Goal: Information Seeking & Learning: Learn about a topic

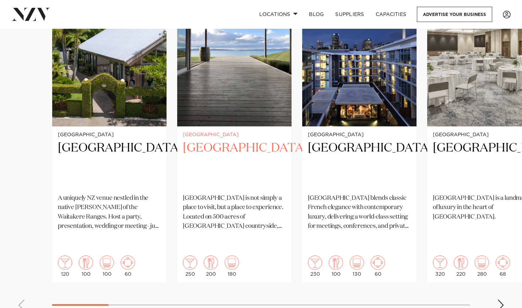
scroll to position [550, 0]
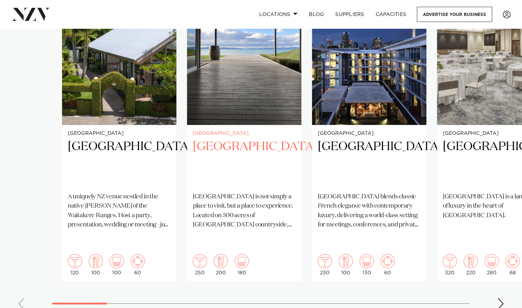
click at [205, 192] on p "[GEOGRAPHIC_DATA] is not simply a place to visit, but a place to experience. Lo…" at bounding box center [244, 210] width 103 height 37
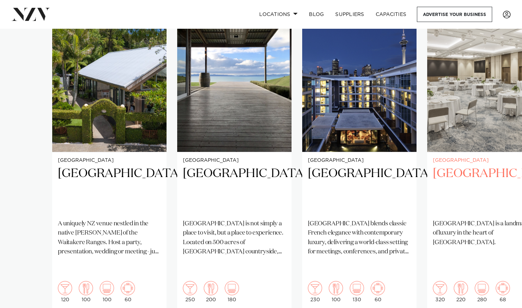
scroll to position [542, 0]
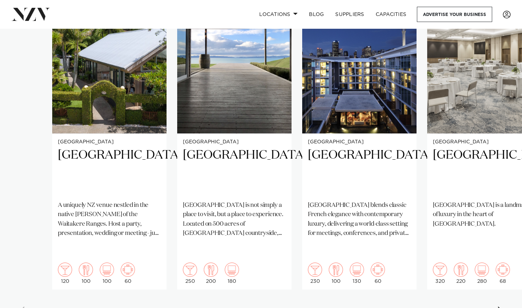
click at [498, 307] on div "Next slide" at bounding box center [500, 312] width 7 height 11
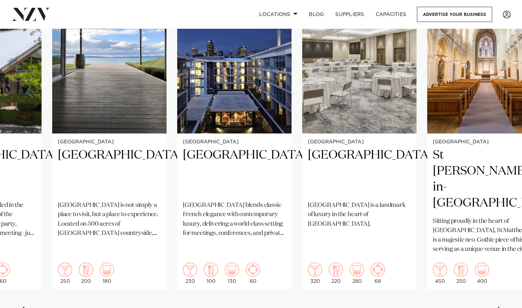
click at [498, 307] on div "Next slide" at bounding box center [500, 312] width 7 height 11
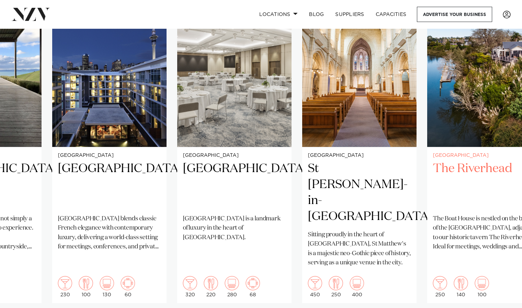
scroll to position [538, 0]
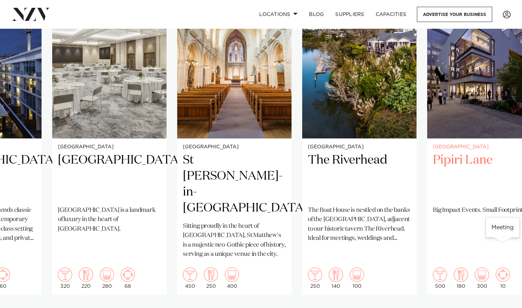
scroll to position [549, 0]
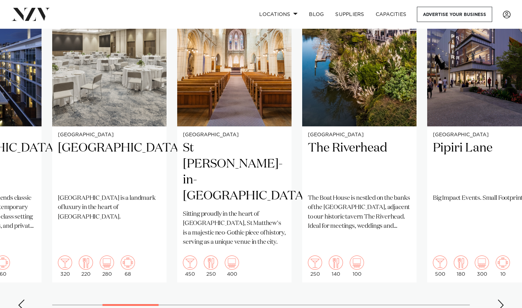
click at [498, 299] on div "Next slide" at bounding box center [500, 304] width 7 height 11
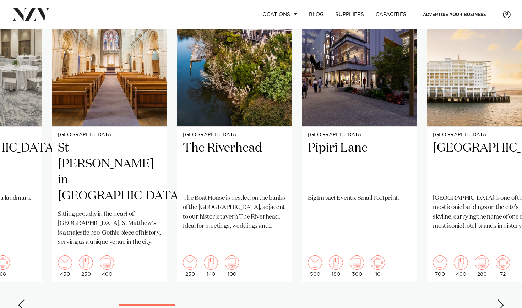
click at [498, 299] on div "Next slide" at bounding box center [500, 304] width 7 height 11
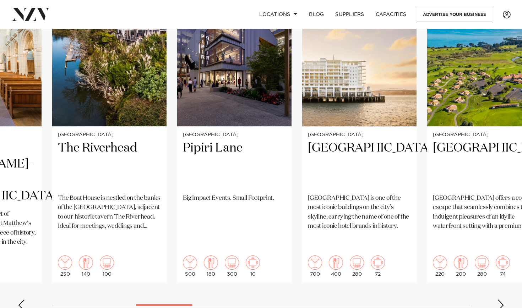
click at [498, 299] on div "Next slide" at bounding box center [500, 304] width 7 height 11
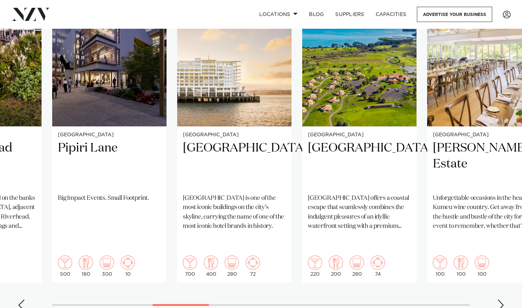
click at [498, 299] on div "Next slide" at bounding box center [500, 304] width 7 height 11
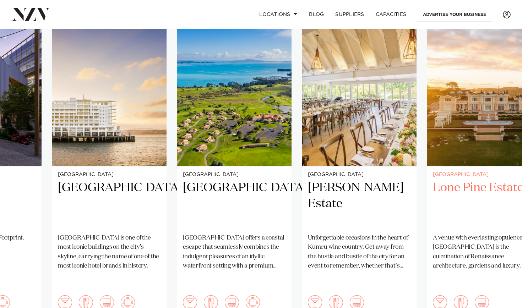
scroll to position [532, 0]
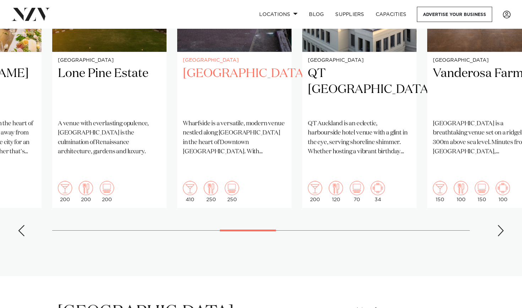
scroll to position [689, 0]
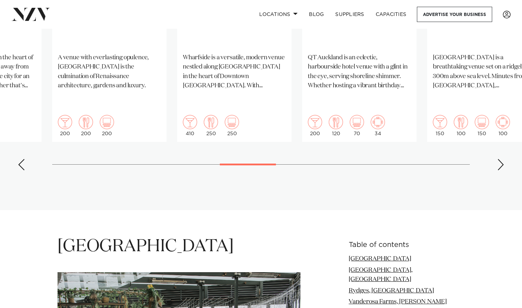
click at [499, 159] on div "Next slide" at bounding box center [500, 164] width 7 height 11
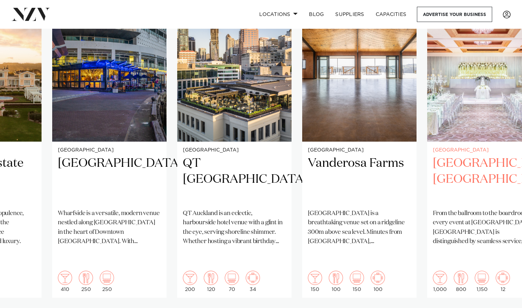
scroll to position [535, 0]
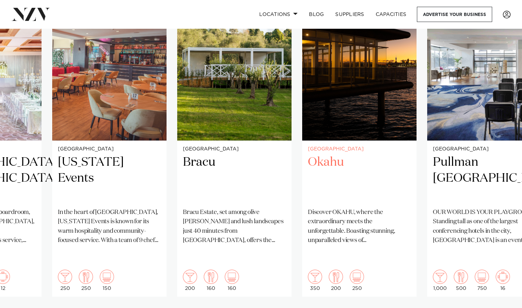
scroll to position [546, 0]
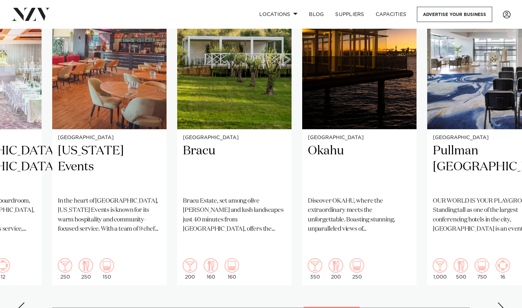
click at [496, 284] on swiper-container "Auckland Tui Hills A uniquely NZ venue nestled in the native bush of the Waitak…" at bounding box center [261, 147] width 522 height 343
click at [500, 302] on div "Next slide" at bounding box center [500, 307] width 7 height 11
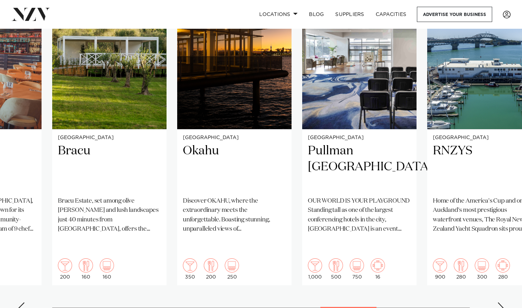
click at [500, 302] on div "Next slide" at bounding box center [500, 307] width 7 height 11
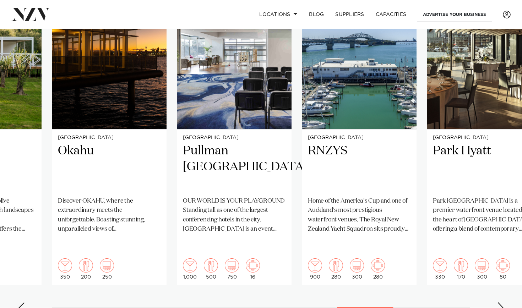
click at [500, 302] on div "Next slide" at bounding box center [500, 307] width 7 height 11
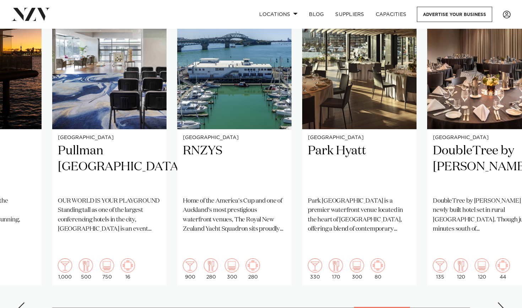
click at [504, 302] on div "Next slide" at bounding box center [500, 307] width 7 height 11
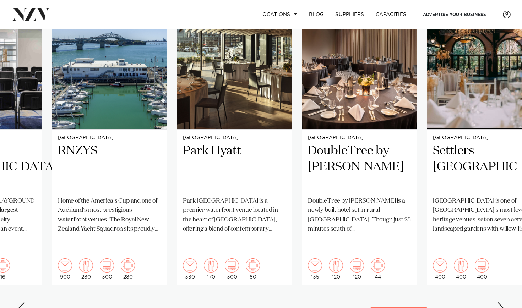
click at [504, 302] on div "Next slide" at bounding box center [500, 307] width 7 height 11
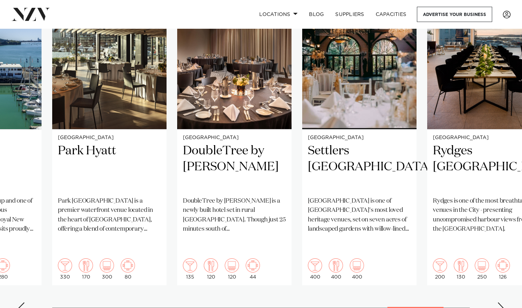
click at [504, 302] on div "Next slide" at bounding box center [500, 307] width 7 height 11
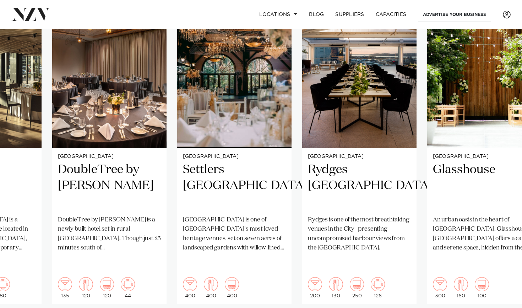
scroll to position [532, 0]
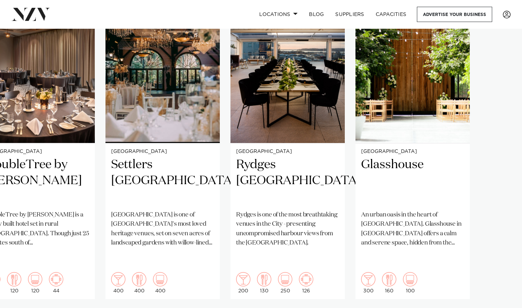
click at [503, 295] on swiper-container "Auckland Tui Hills A uniquely NZ venue nestled in the native bush of the Waitak…" at bounding box center [261, 161] width 522 height 343
click at [392, 210] on p "An urban oasis in the heart of [GEOGRAPHIC_DATA]. Glasshouse in [GEOGRAPHIC_DAT…" at bounding box center [412, 228] width 103 height 37
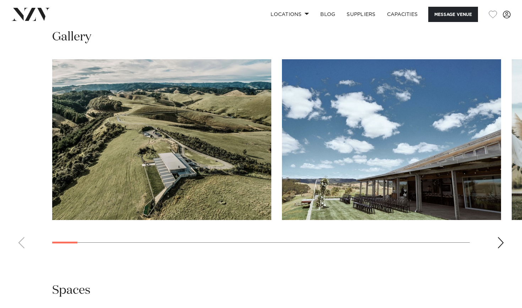
scroll to position [661, 0]
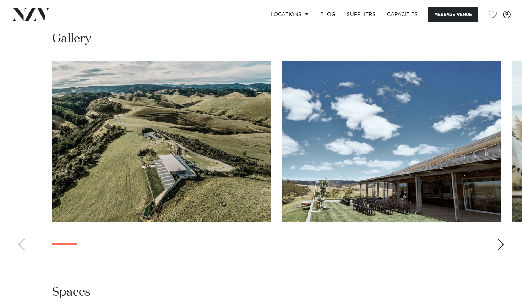
click at [497, 245] on div "Next slide" at bounding box center [500, 244] width 7 height 11
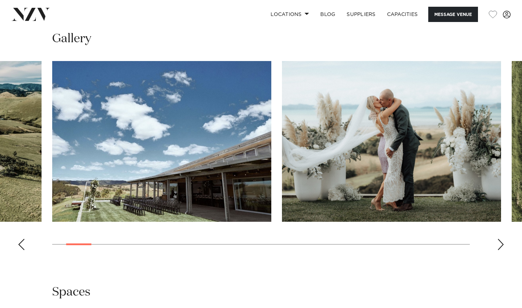
click at [497, 245] on div "Next slide" at bounding box center [500, 244] width 7 height 11
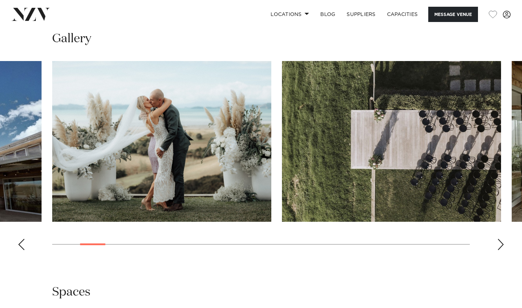
click at [497, 245] on div "Next slide" at bounding box center [500, 244] width 7 height 11
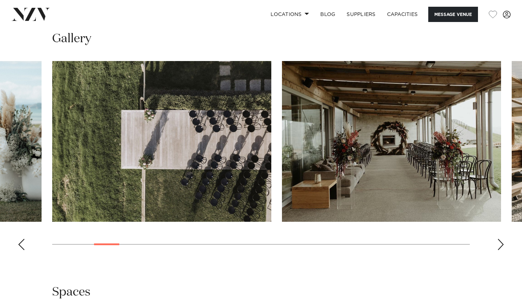
click at [502, 239] on div "Next slide" at bounding box center [500, 244] width 7 height 11
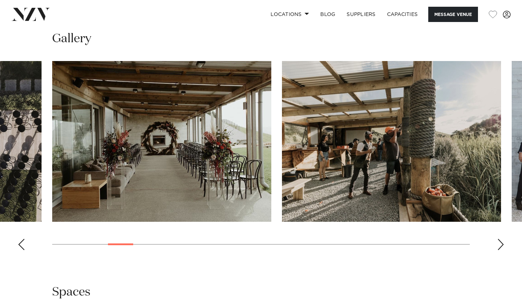
click at [502, 240] on div "Next slide" at bounding box center [500, 244] width 7 height 11
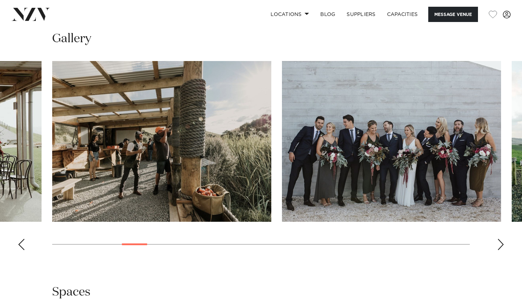
click at [502, 240] on div "Next slide" at bounding box center [500, 244] width 7 height 11
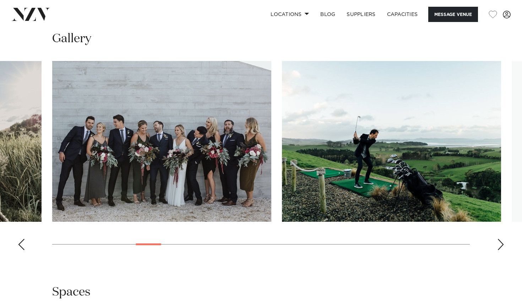
click at [502, 240] on div "Next slide" at bounding box center [500, 244] width 7 height 11
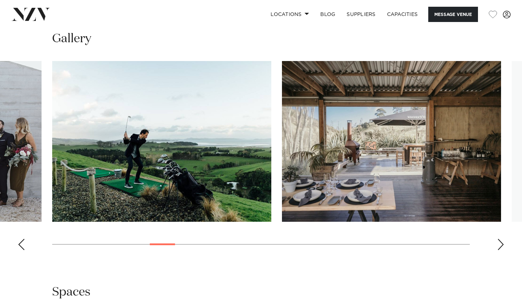
click at [502, 240] on div "Next slide" at bounding box center [500, 244] width 7 height 11
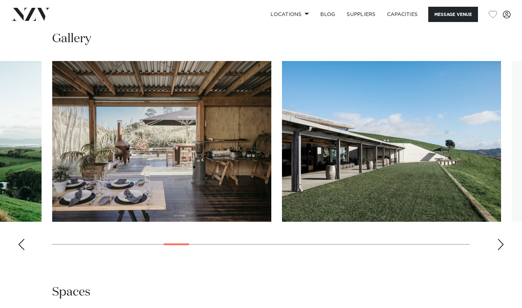
click at [502, 240] on div "Next slide" at bounding box center [500, 244] width 7 height 11
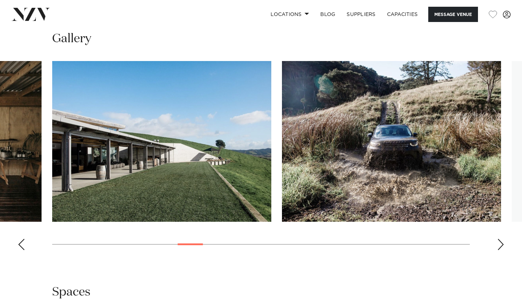
click at [502, 240] on div "Next slide" at bounding box center [500, 244] width 7 height 11
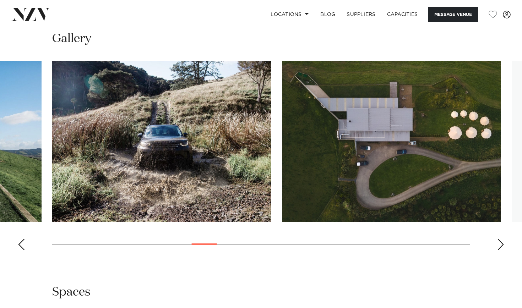
click at [502, 240] on div "Next slide" at bounding box center [500, 244] width 7 height 11
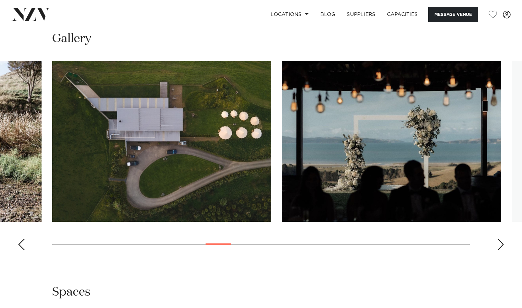
click at [502, 240] on div "Next slide" at bounding box center [500, 244] width 7 height 11
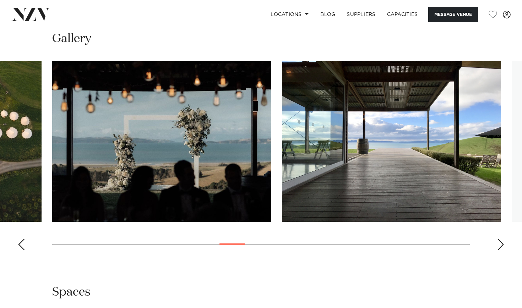
click at [502, 240] on div "Next slide" at bounding box center [500, 244] width 7 height 11
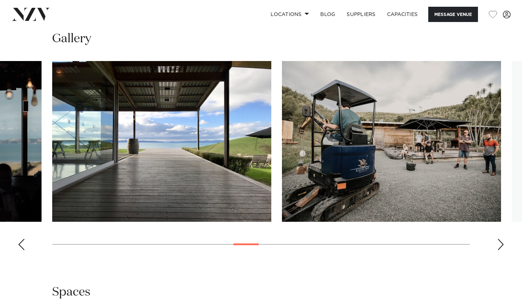
click at [502, 240] on div "Next slide" at bounding box center [500, 244] width 7 height 11
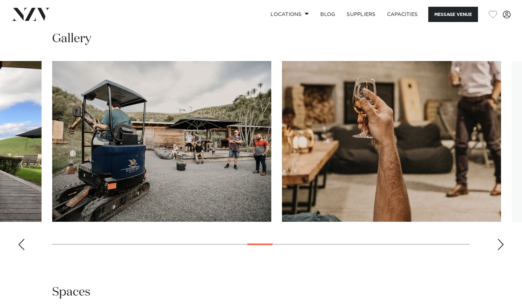
click at [502, 240] on div "Next slide" at bounding box center [500, 244] width 7 height 11
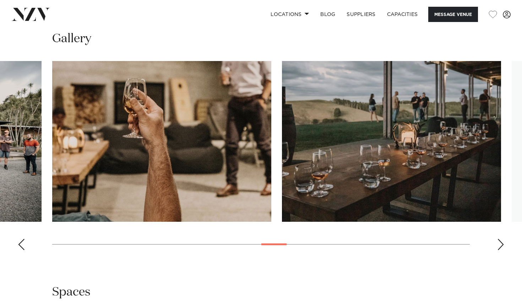
click at [502, 240] on div "Next slide" at bounding box center [500, 244] width 7 height 11
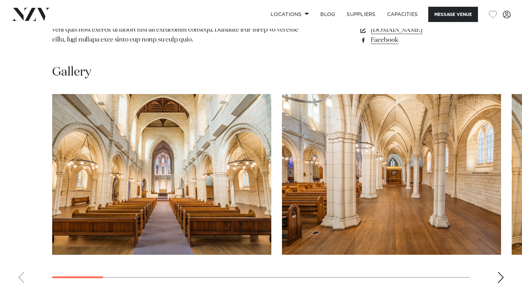
scroll to position [608, 0]
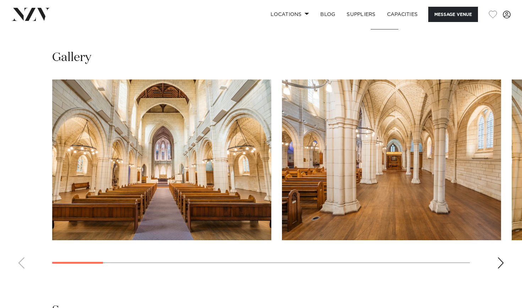
click at [497, 257] on div "Next slide" at bounding box center [500, 262] width 7 height 11
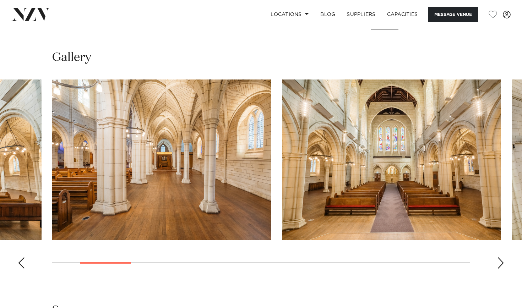
click at [497, 257] on div "Next slide" at bounding box center [500, 262] width 7 height 11
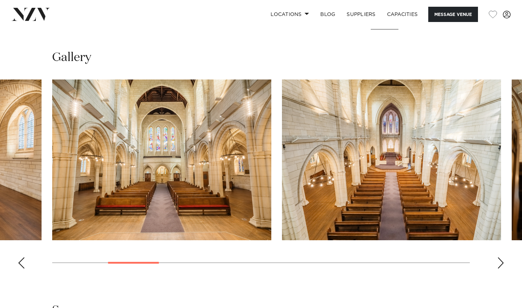
click at [497, 257] on div "Next slide" at bounding box center [500, 262] width 7 height 11
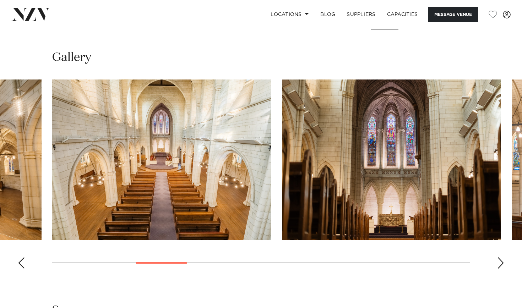
click at [497, 257] on div "Next slide" at bounding box center [500, 262] width 7 height 11
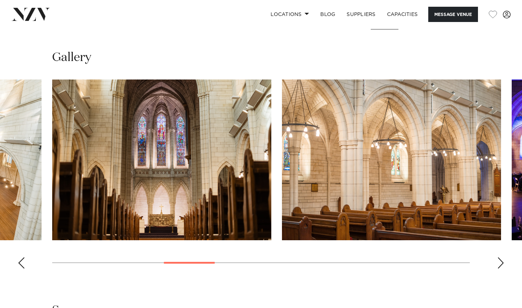
click at [497, 257] on div "Next slide" at bounding box center [500, 262] width 7 height 11
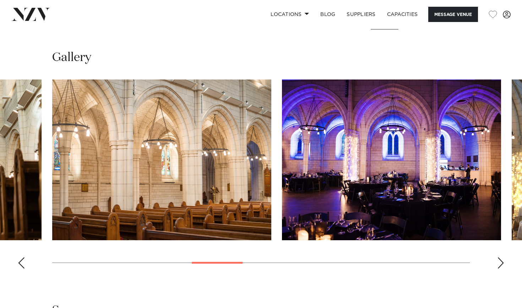
click at [497, 257] on div "Next slide" at bounding box center [500, 262] width 7 height 11
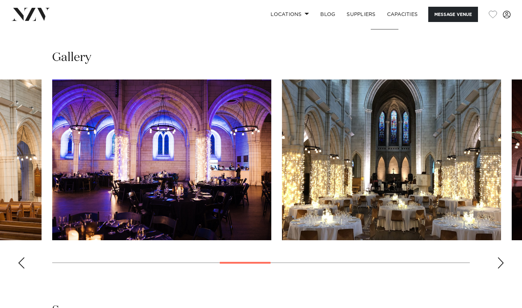
click at [497, 257] on div "Next slide" at bounding box center [500, 262] width 7 height 11
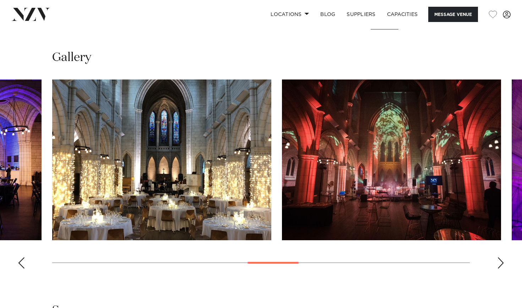
click at [498, 257] on div "Next slide" at bounding box center [500, 262] width 7 height 11
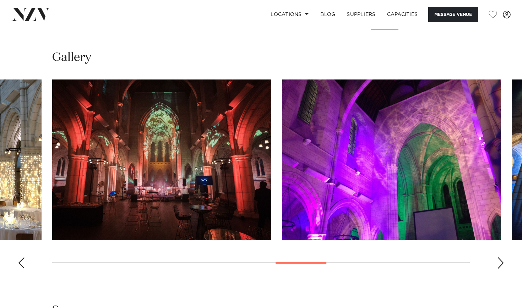
click at [498, 257] on div "Next slide" at bounding box center [500, 262] width 7 height 11
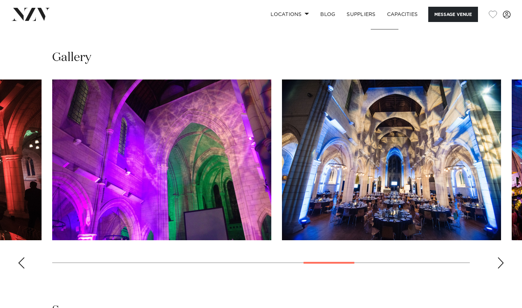
click at [498, 257] on div "Next slide" at bounding box center [500, 262] width 7 height 11
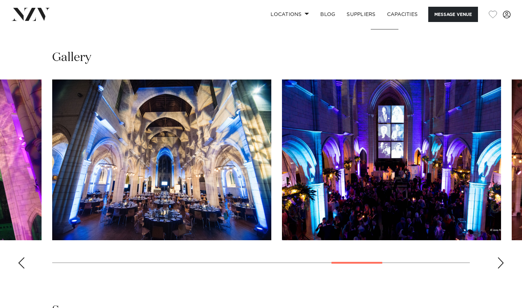
click at [498, 257] on div "Next slide" at bounding box center [500, 262] width 7 height 11
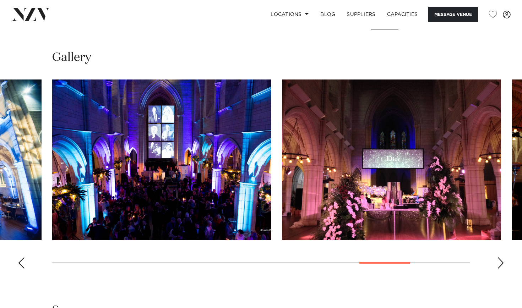
click at [498, 257] on div "Next slide" at bounding box center [500, 262] width 7 height 11
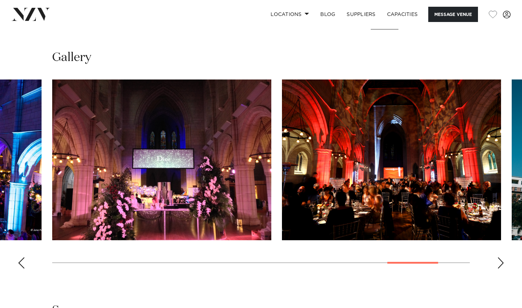
click at [498, 257] on div "Next slide" at bounding box center [500, 262] width 7 height 11
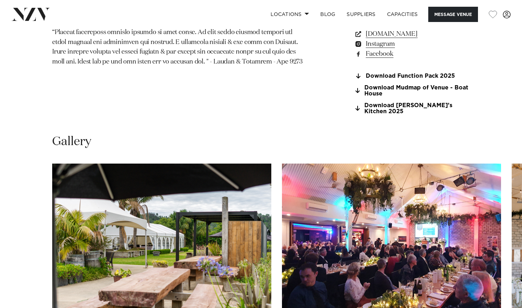
scroll to position [675, 0]
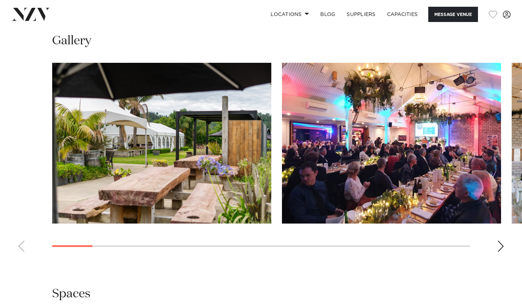
click at [494, 230] on swiper-container at bounding box center [261, 160] width 522 height 195
click at [500, 241] on div "Next slide" at bounding box center [500, 246] width 7 height 11
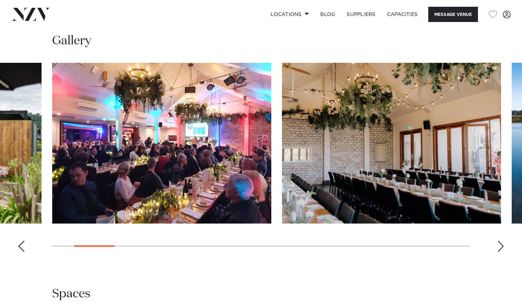
click at [500, 241] on div "Next slide" at bounding box center [500, 246] width 7 height 11
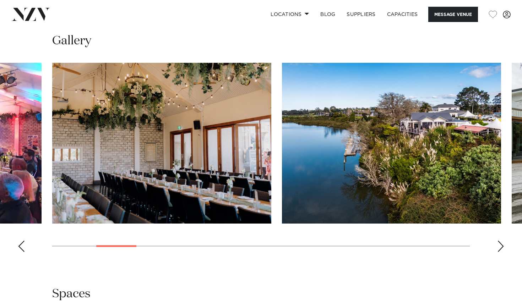
click at [500, 241] on div "Next slide" at bounding box center [500, 246] width 7 height 11
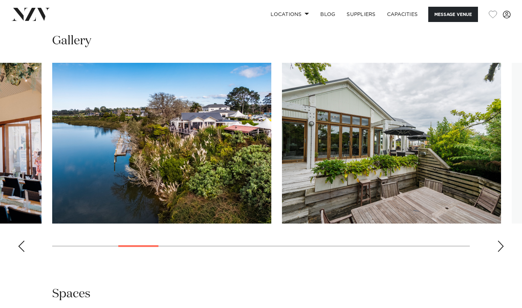
click at [500, 241] on div "Next slide" at bounding box center [500, 246] width 7 height 11
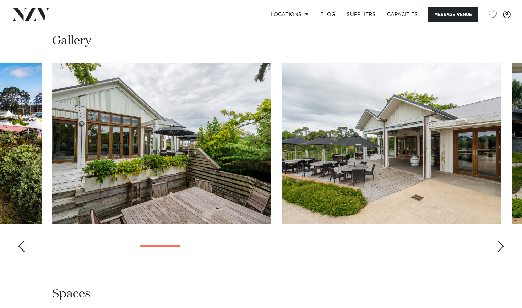
click at [500, 241] on div "Next slide" at bounding box center [500, 246] width 7 height 11
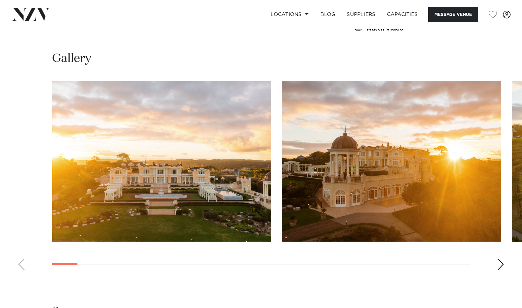
scroll to position [636, 0]
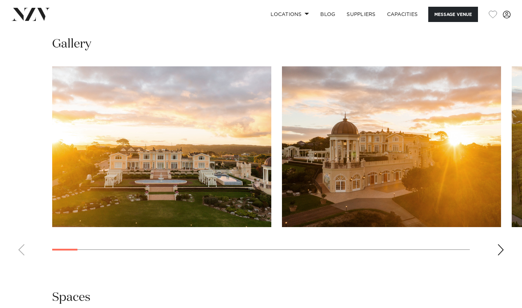
click at [500, 244] on div "Next slide" at bounding box center [500, 249] width 7 height 11
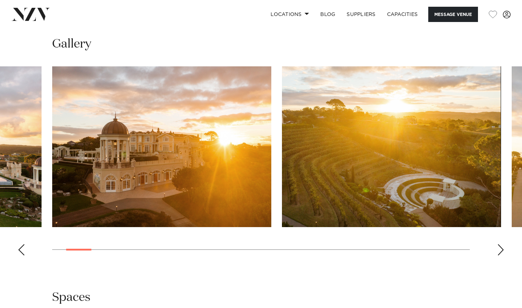
click at [500, 244] on div "Next slide" at bounding box center [500, 249] width 7 height 11
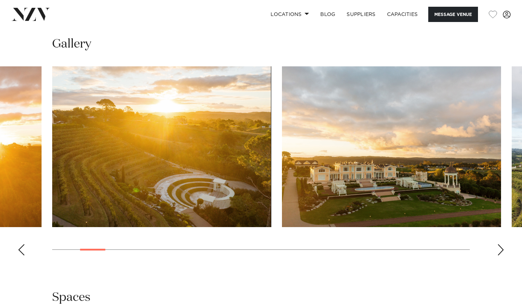
click at [500, 244] on div "Next slide" at bounding box center [500, 249] width 7 height 11
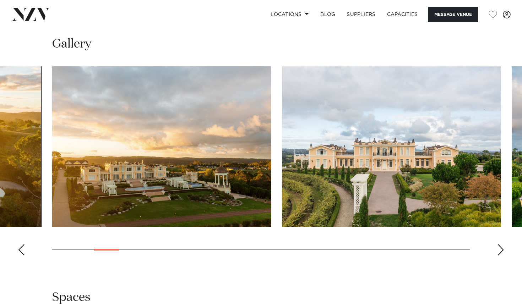
click at [500, 244] on div "Next slide" at bounding box center [500, 249] width 7 height 11
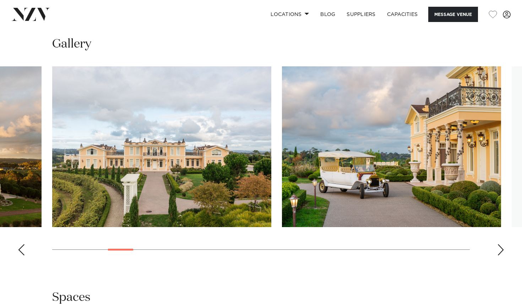
click at [500, 244] on div "Next slide" at bounding box center [500, 249] width 7 height 11
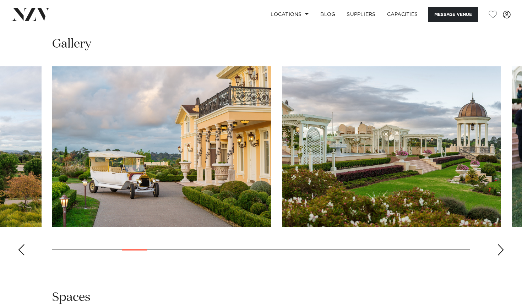
click at [500, 244] on div "Next slide" at bounding box center [500, 249] width 7 height 11
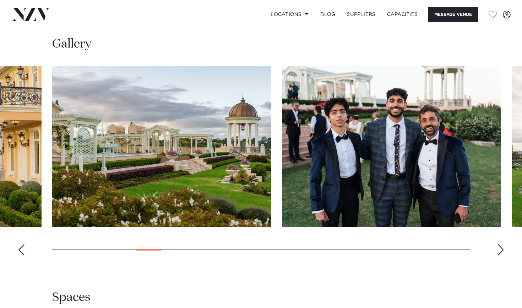
click at [501, 247] on div "Next slide" at bounding box center [500, 249] width 7 height 11
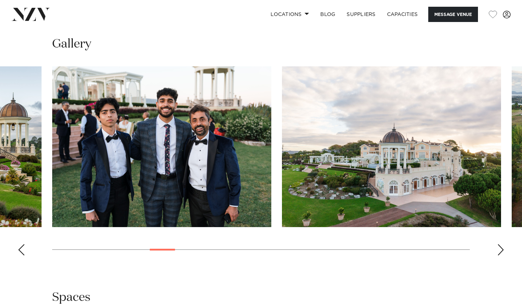
click at [501, 247] on div "Next slide" at bounding box center [500, 249] width 7 height 11
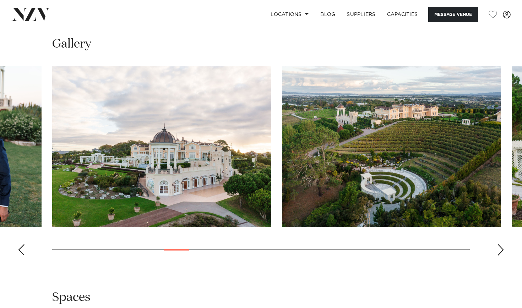
click at [501, 247] on div "Next slide" at bounding box center [500, 249] width 7 height 11
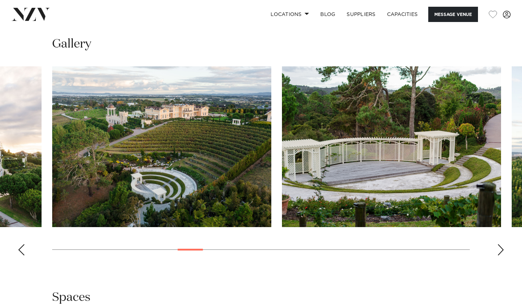
click at [501, 247] on div "Next slide" at bounding box center [500, 249] width 7 height 11
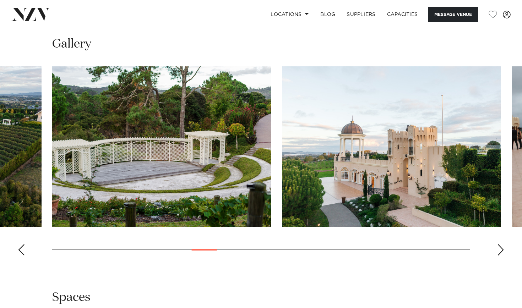
click at [501, 247] on div "Next slide" at bounding box center [500, 249] width 7 height 11
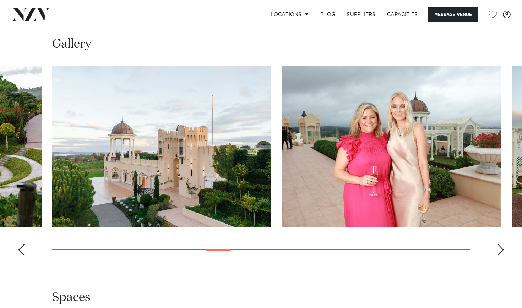
click at [501, 242] on swiper-container at bounding box center [261, 163] width 522 height 195
click at [501, 248] on div "Next slide" at bounding box center [500, 249] width 7 height 11
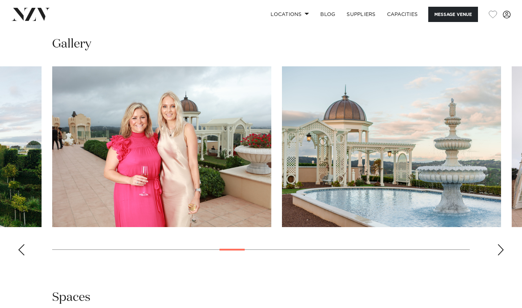
click at [501, 248] on div "Next slide" at bounding box center [500, 249] width 7 height 11
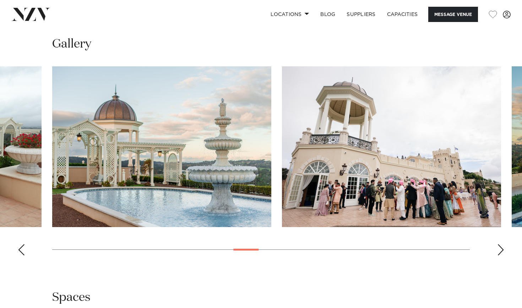
click at [501, 248] on div "Next slide" at bounding box center [500, 249] width 7 height 11
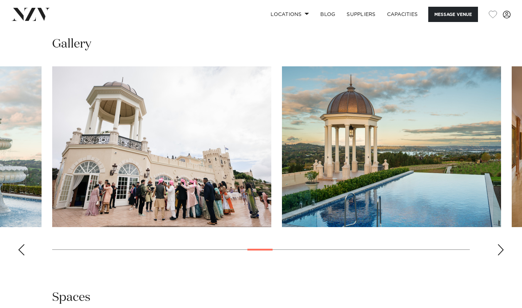
click at [501, 248] on div "Next slide" at bounding box center [500, 249] width 7 height 11
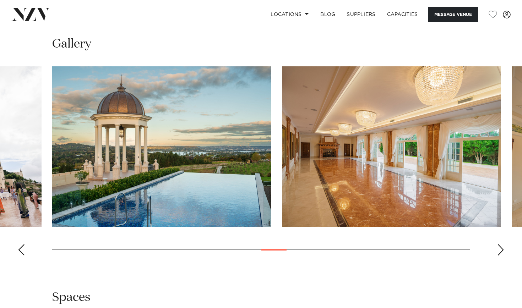
click at [496, 246] on swiper-container at bounding box center [261, 163] width 522 height 195
click at [502, 248] on div "Next slide" at bounding box center [500, 249] width 7 height 11
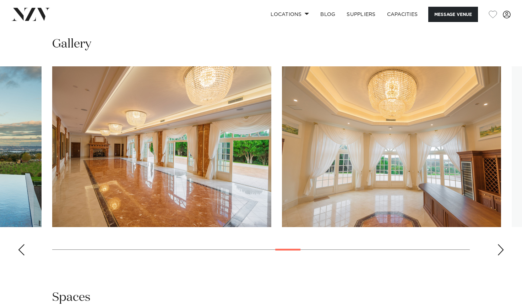
click at [502, 248] on div "Next slide" at bounding box center [500, 249] width 7 height 11
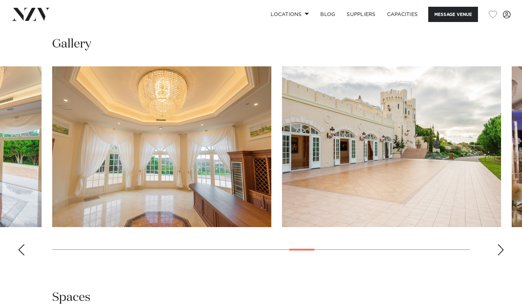
click at [502, 248] on div "Next slide" at bounding box center [500, 249] width 7 height 11
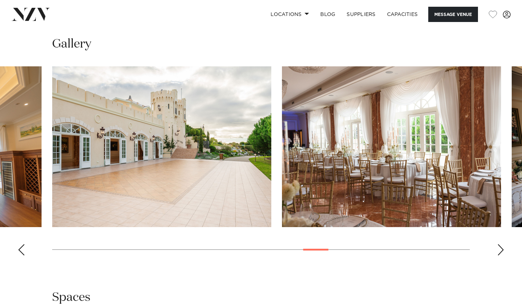
click at [502, 248] on div "Next slide" at bounding box center [500, 249] width 7 height 11
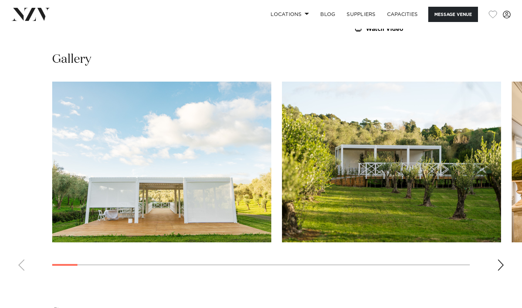
scroll to position [712, 0]
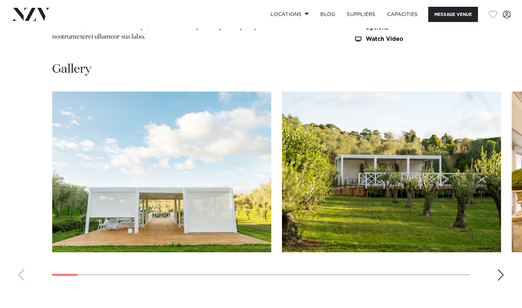
click at [501, 269] on div "Next slide" at bounding box center [500, 274] width 7 height 11
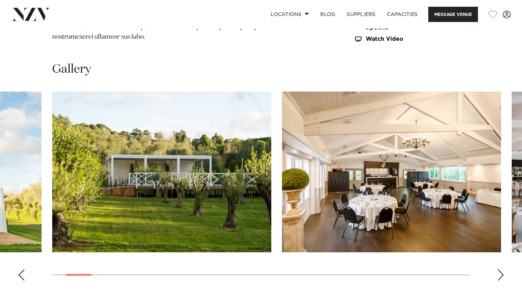
click at [501, 269] on div "Next slide" at bounding box center [500, 274] width 7 height 11
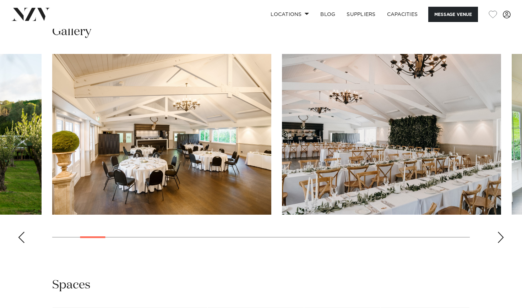
scroll to position [731, 0]
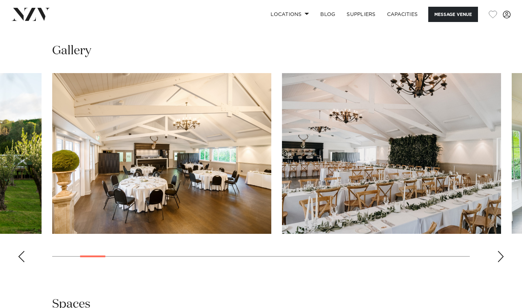
click at [498, 251] on div "Next slide" at bounding box center [500, 256] width 7 height 11
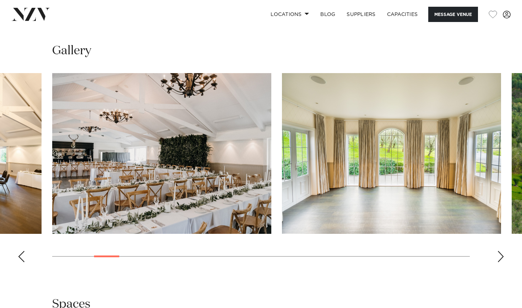
click at [498, 251] on div "Next slide" at bounding box center [500, 256] width 7 height 11
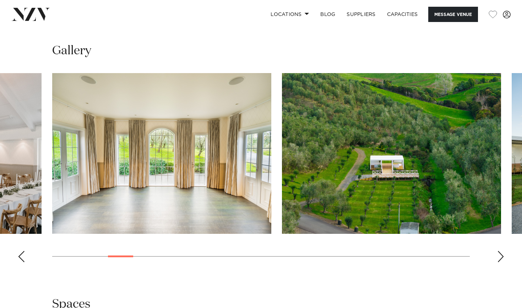
click at [498, 251] on div "Next slide" at bounding box center [500, 256] width 7 height 11
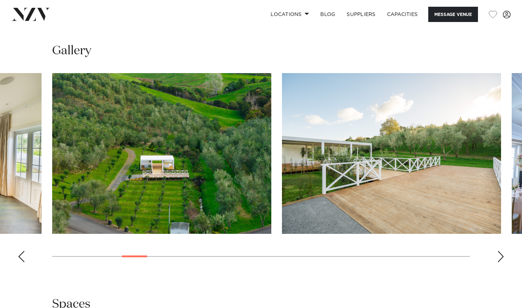
click at [498, 251] on div "Next slide" at bounding box center [500, 256] width 7 height 11
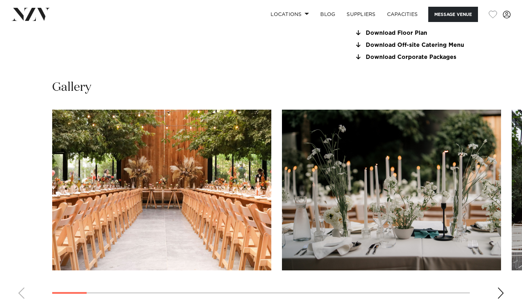
scroll to position [655, 0]
